Goal: Information Seeking & Learning: Learn about a topic

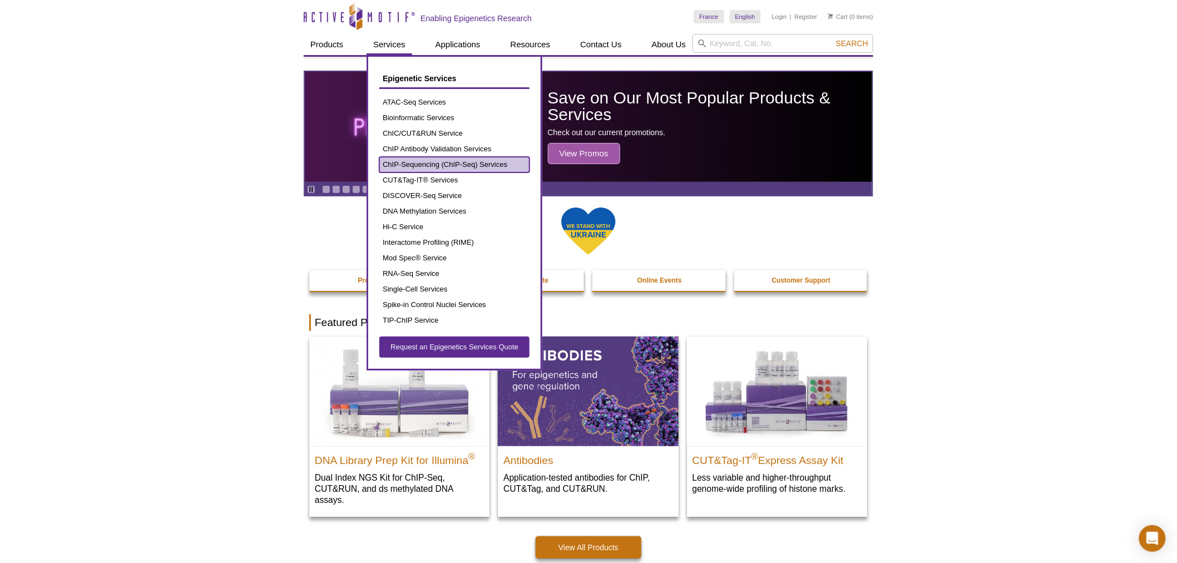
click at [451, 158] on link "ChIP-Sequencing (ChIP-Seq) Services" at bounding box center [454, 165] width 150 height 16
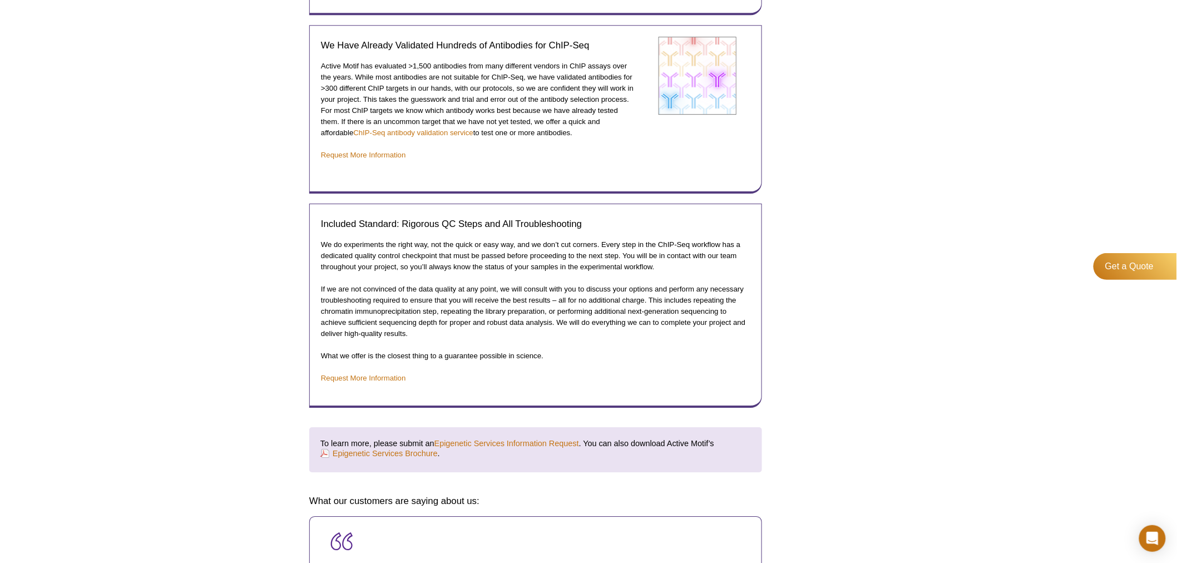
scroll to position [1792, 0]
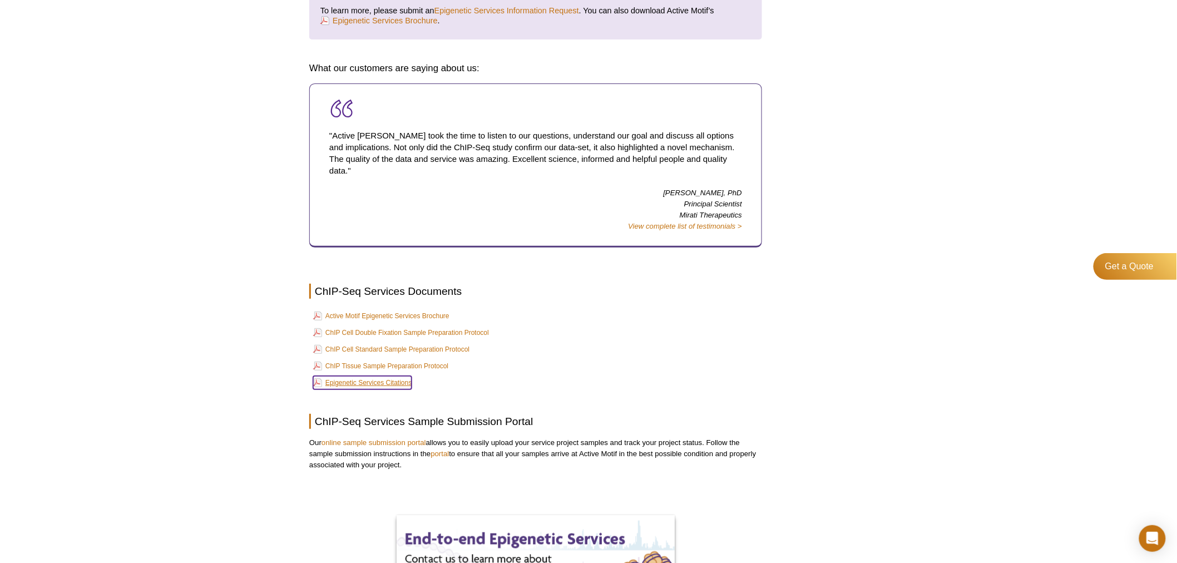
click at [393, 376] on link "Epigenetic Services Citations" at bounding box center [362, 382] width 98 height 13
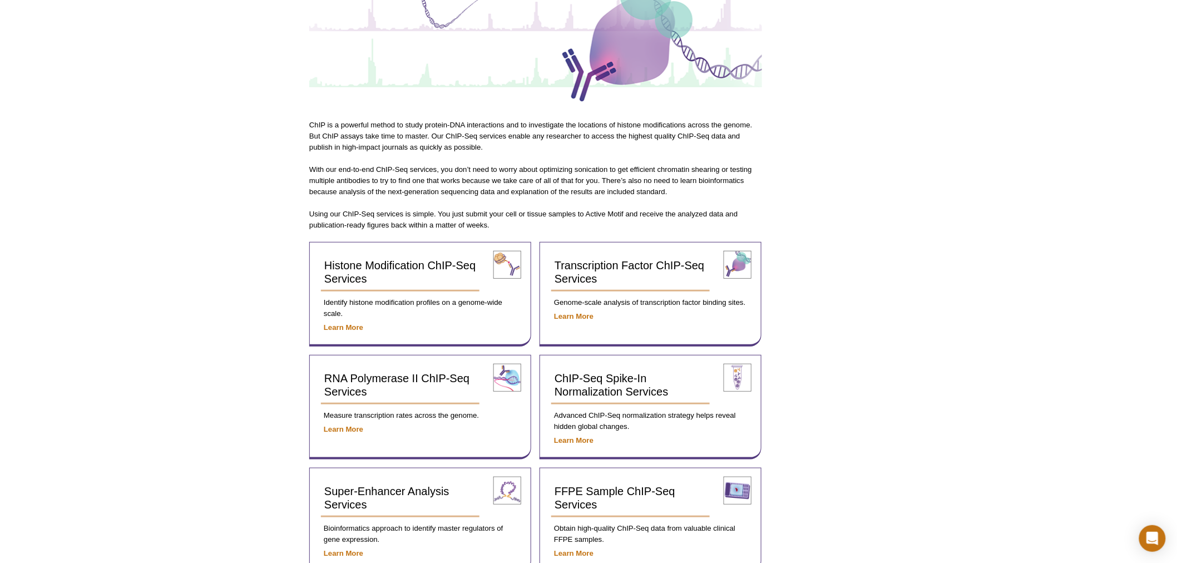
scroll to position [0, 0]
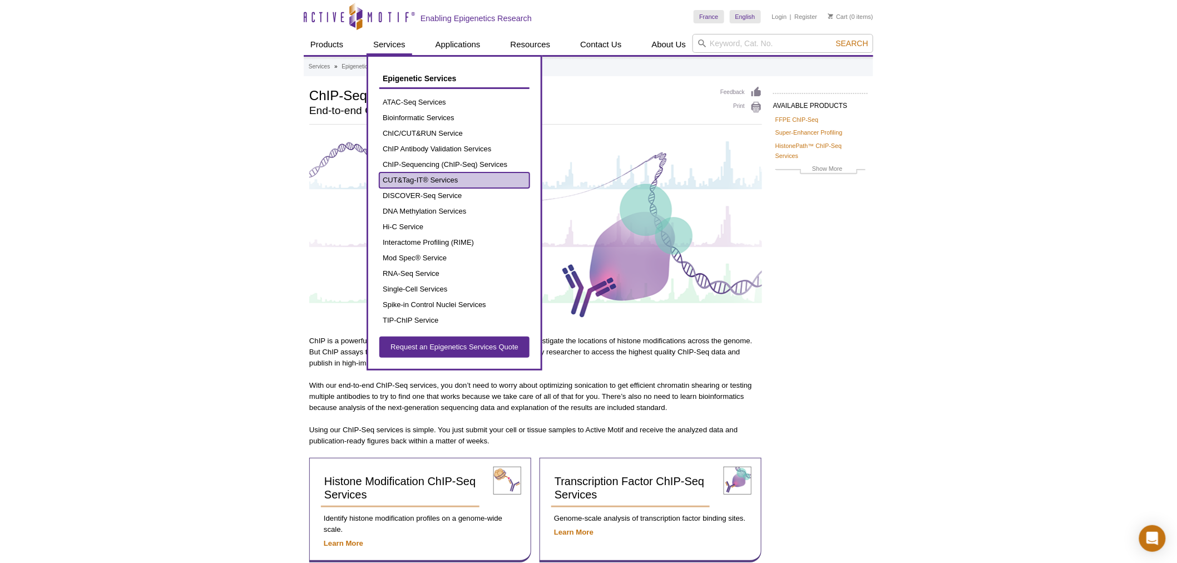
click at [437, 181] on link "CUT&Tag-IT® Services" at bounding box center [454, 180] width 150 height 16
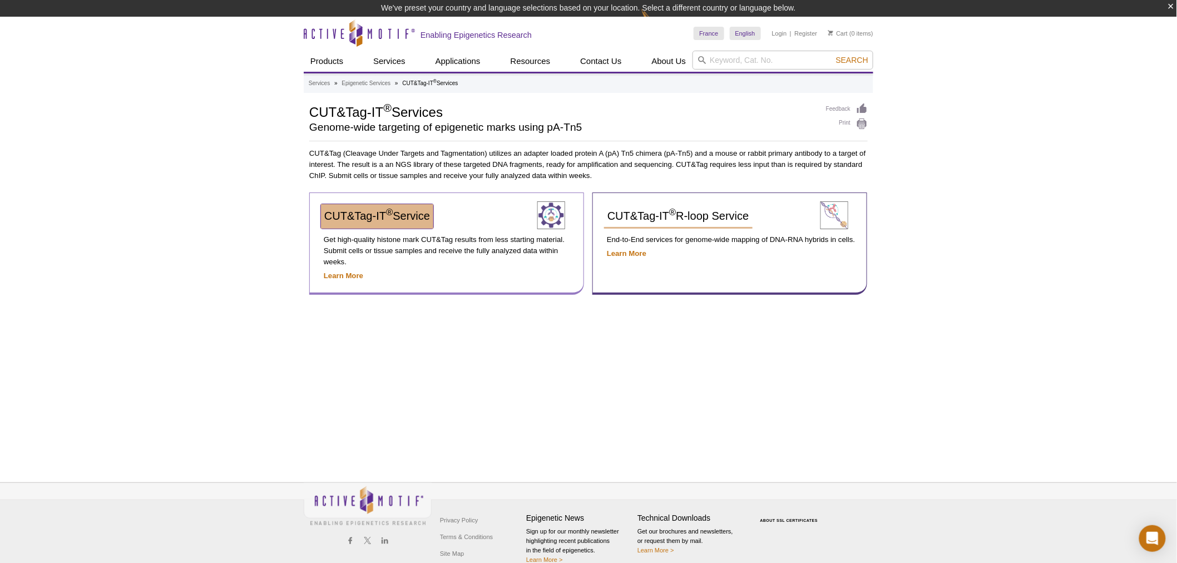
click at [416, 215] on span "CUT&Tag-IT ® Service" at bounding box center [377, 216] width 106 height 12
